Goal: Task Accomplishment & Management: Manage account settings

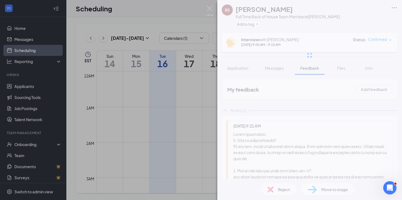
scroll to position [344, 0]
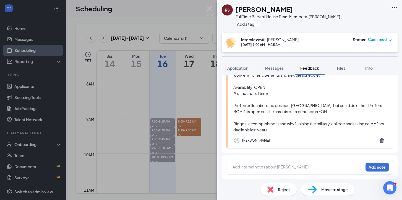
click at [191, 96] on div "RS [PERSON_NAME] Full Time Back of House Team Member at [PERSON_NAME] Add a tag…" at bounding box center [201, 100] width 402 height 200
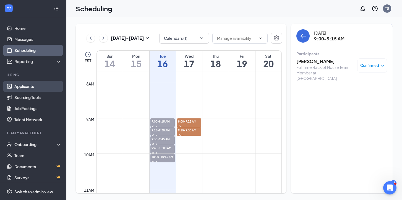
click at [28, 87] on link "Applicants" at bounding box center [37, 86] width 47 height 11
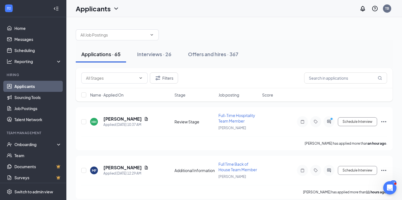
click at [19, 85] on link "Applicants" at bounding box center [37, 86] width 47 height 11
click at [165, 56] on div "Interviews · 26" at bounding box center [154, 54] width 34 height 7
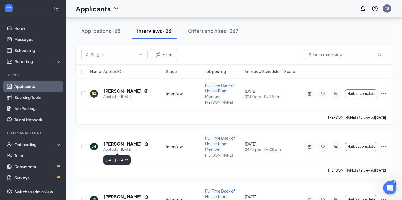
scroll to position [246, 0]
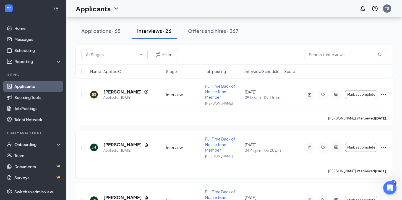
click at [386, 145] on icon "Ellipses" at bounding box center [384, 147] width 7 height 7
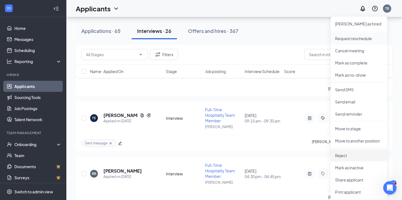
scroll to position [381, 0]
click at [347, 158] on p "Reject" at bounding box center [359, 155] width 48 height 6
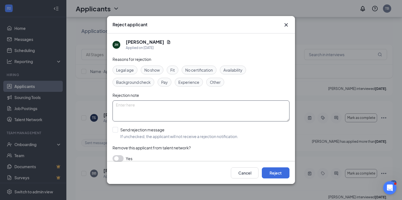
click at [173, 105] on textarea at bounding box center [201, 110] width 177 height 21
type textarea "Did not show for 3rd interview"
click at [273, 173] on button "Reject" at bounding box center [276, 172] width 28 height 11
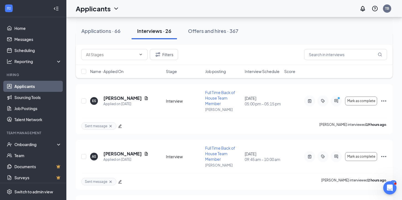
scroll to position [510, 0]
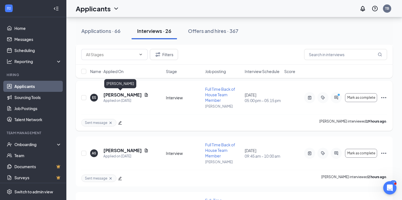
click at [111, 94] on h5 "[PERSON_NAME]" at bounding box center [122, 95] width 38 height 6
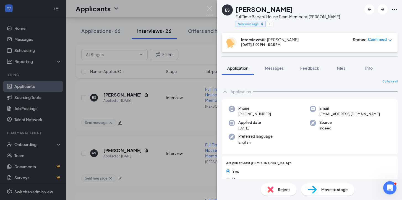
click at [341, 185] on div "Move to stage" at bounding box center [327, 189] width 53 height 12
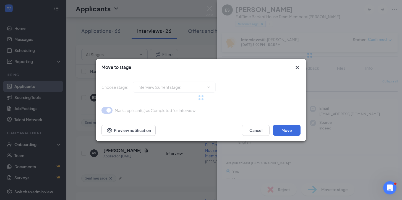
type input "Hiring Complete (final stage)"
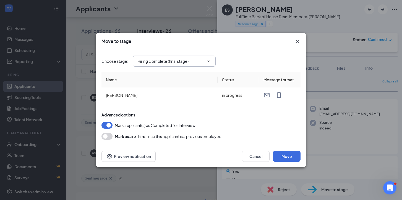
click at [211, 61] on icon "ChevronDown" at bounding box center [209, 61] width 4 height 4
click at [212, 62] on span "Hiring Complete (final stage)" at bounding box center [174, 61] width 83 height 11
click at [211, 61] on icon "ChevronDown" at bounding box center [209, 61] width 4 height 4
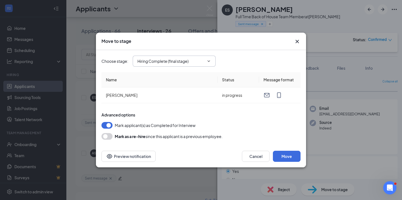
click at [208, 61] on icon "ChevronDown" at bounding box center [209, 60] width 2 height 1
click at [295, 38] on icon "Cross" at bounding box center [297, 41] width 7 height 7
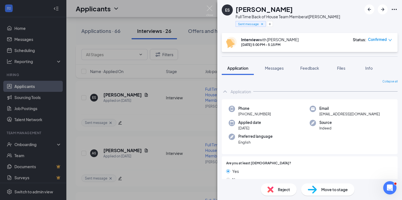
click at [165, 111] on div "ES [PERSON_NAME] Full Time Back of House Team Member at [PERSON_NAME] Sent mess…" at bounding box center [201, 100] width 402 height 200
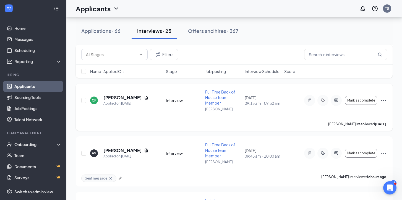
scroll to position [513, 0]
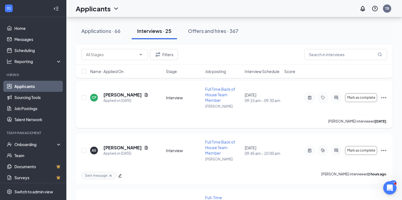
click at [385, 98] on icon "Ellipses" at bounding box center [384, 97] width 7 height 7
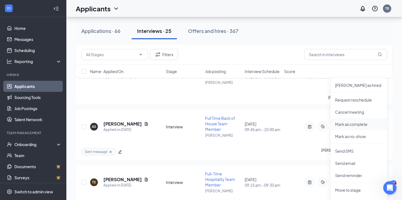
scroll to position [537, 0]
click at [360, 102] on li "Request reschedule" at bounding box center [359, 99] width 56 height 12
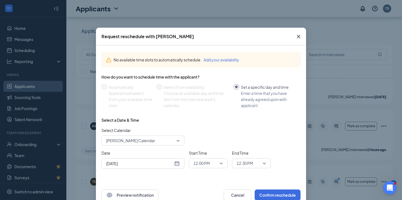
click at [178, 140] on span "[PERSON_NAME] Calendar" at bounding box center [143, 140] width 74 height 8
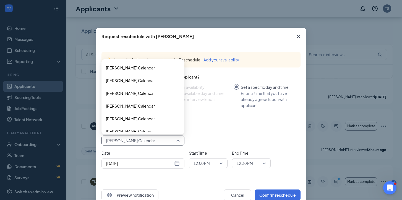
scroll to position [57, 0]
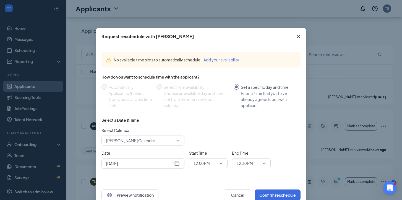
click at [178, 164] on div "[DATE]" at bounding box center [143, 163] width 74 height 6
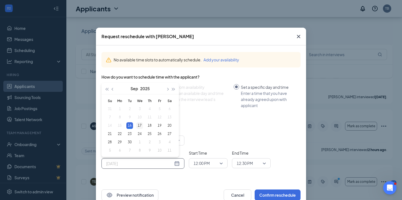
type input "[DATE]"
click at [140, 124] on div "17" at bounding box center [139, 125] width 7 height 7
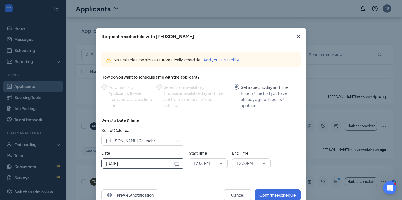
click at [223, 162] on span "12:00 PM" at bounding box center [208, 163] width 29 height 8
click at [206, 92] on span "09:30 AM" at bounding box center [201, 95] width 16 height 6
click at [264, 162] on span "12:30 PM" at bounding box center [251, 163] width 29 height 8
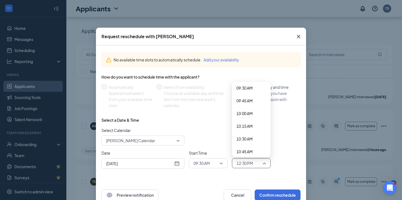
scroll to position [484, 0]
click at [253, 101] on span "09:45 AM" at bounding box center [245, 102] width 16 height 6
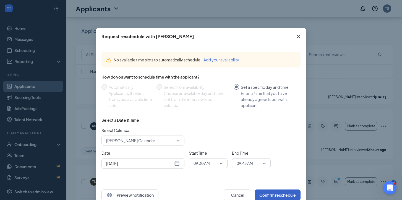
click at [276, 196] on button "Confirm reschedule" at bounding box center [278, 194] width 46 height 11
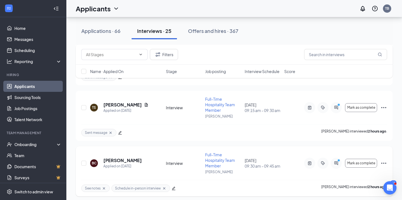
scroll to position [644, 0]
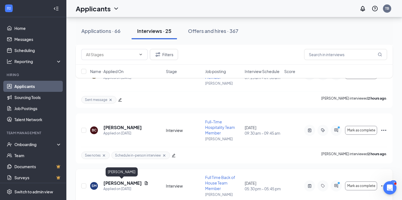
click at [128, 185] on h5 "[PERSON_NAME]" at bounding box center [122, 183] width 38 height 6
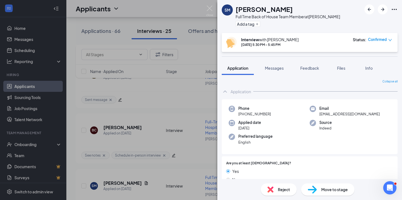
click at [179, 176] on div "SM [PERSON_NAME] Full Time Back of House Team Member at [PERSON_NAME] Add a tag…" at bounding box center [201, 100] width 402 height 200
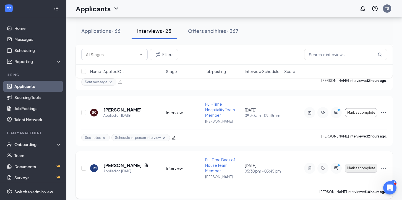
scroll to position [665, 0]
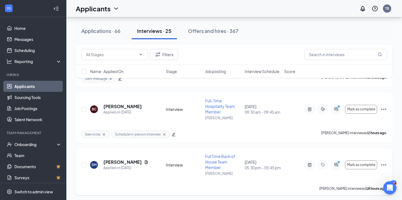
click at [384, 164] on icon "Ellipses" at bounding box center [384, 165] width 7 height 7
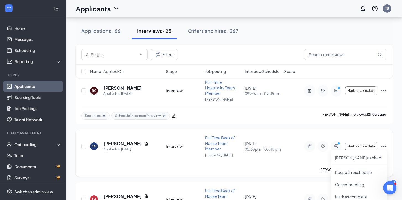
scroll to position [686, 0]
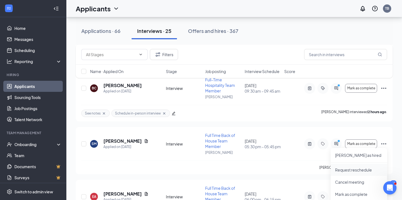
click at [370, 169] on p "Request reschedule" at bounding box center [359, 170] width 48 height 6
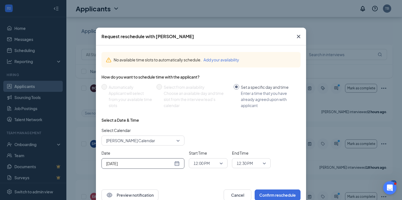
click at [176, 162] on div "[DATE]" at bounding box center [143, 163] width 74 height 6
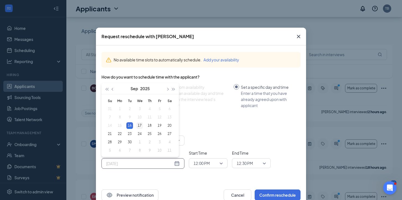
type input "[DATE]"
click at [140, 126] on div "17" at bounding box center [139, 125] width 7 height 7
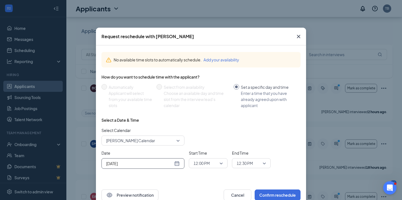
click at [224, 162] on div "12:00 PM" at bounding box center [208, 163] width 39 height 10
click at [210, 139] on span "09:30 AM" at bounding box center [201, 139] width 16 height 6
click at [221, 162] on span "09:30 AM" at bounding box center [208, 163] width 29 height 8
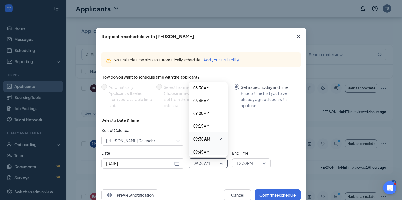
click at [212, 151] on span "09:45 AM" at bounding box center [208, 152] width 30 height 6
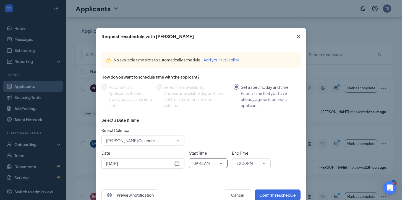
click at [264, 161] on span "12:30 PM" at bounding box center [251, 163] width 29 height 8
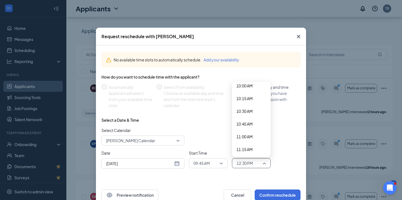
scroll to position [513, 0]
click at [248, 85] on span "10:00 AM" at bounding box center [245, 86] width 16 height 6
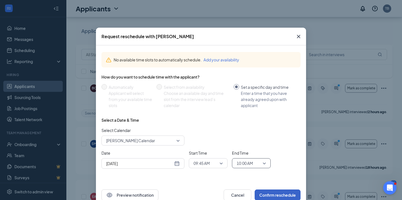
click at [287, 194] on button "Confirm reschedule" at bounding box center [278, 194] width 46 height 11
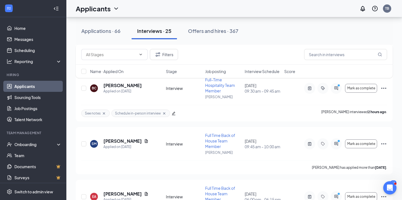
click at [164, 32] on div "Interviews · 25" at bounding box center [154, 30] width 34 height 7
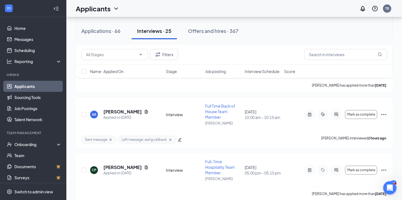
scroll to position [116, 0]
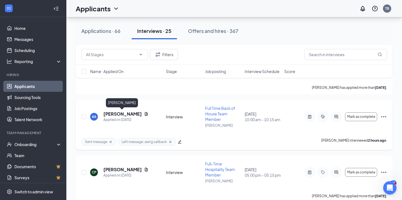
click at [130, 114] on h5 "[PERSON_NAME]" at bounding box center [122, 114] width 38 height 6
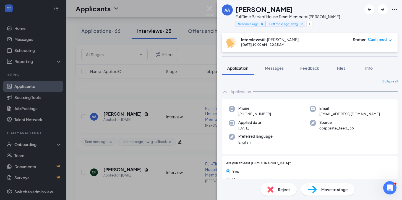
click at [148, 97] on div "AA [PERSON_NAME] Full Time Back of House Team Member at [PERSON_NAME] Sent mess…" at bounding box center [201, 100] width 402 height 200
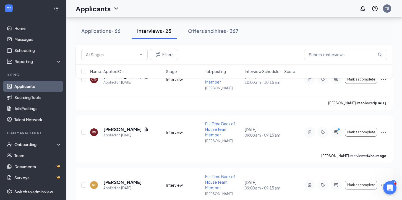
scroll to position [911, 0]
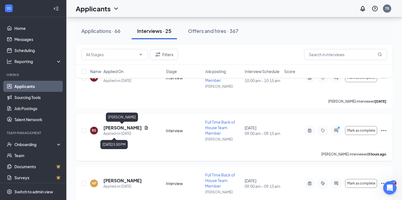
click at [131, 130] on h5 "[PERSON_NAME]" at bounding box center [122, 128] width 38 height 6
